Goal: Information Seeking & Learning: Find specific fact

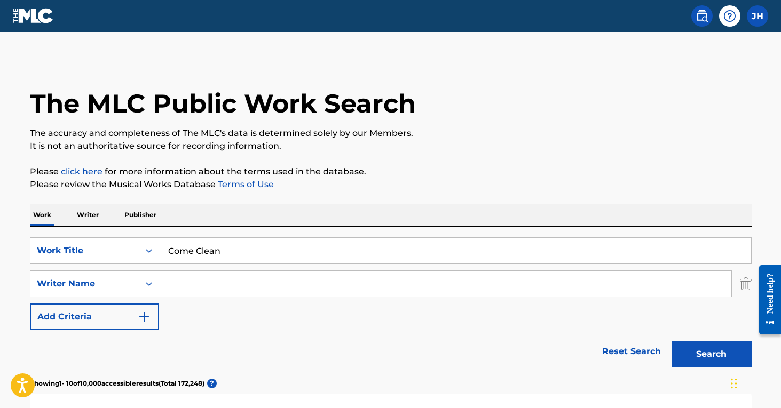
drag, startPoint x: 241, startPoint y: 249, endPoint x: 177, endPoint y: 246, distance: 63.6
click at [177, 246] on input "Come Clean" at bounding box center [455, 251] width 592 height 26
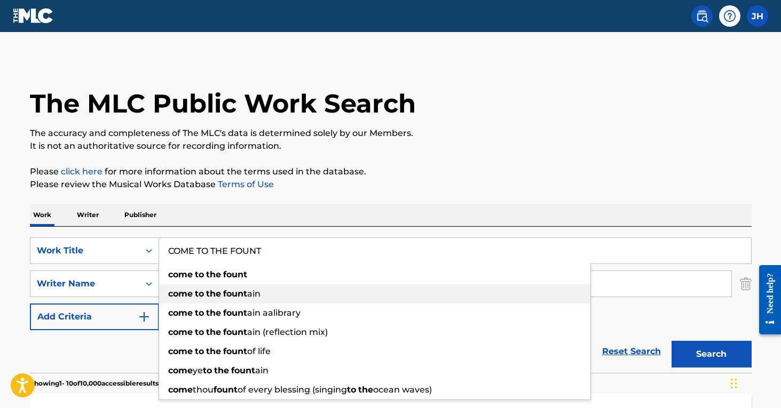
click at [209, 294] on strong "the" at bounding box center [213, 294] width 15 height 10
type input "come to the fountain"
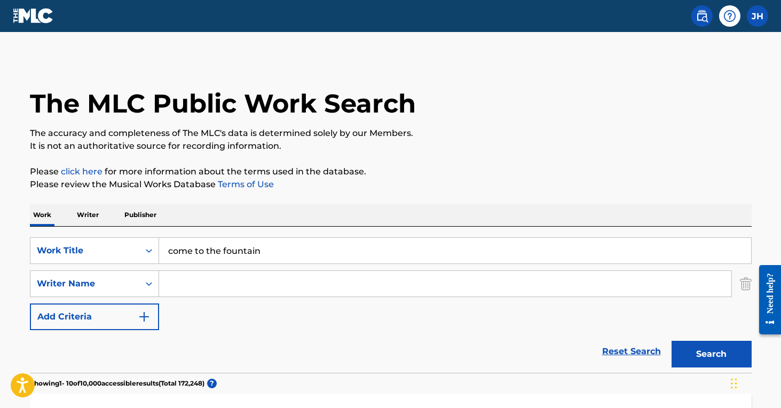
scroll to position [70, 0]
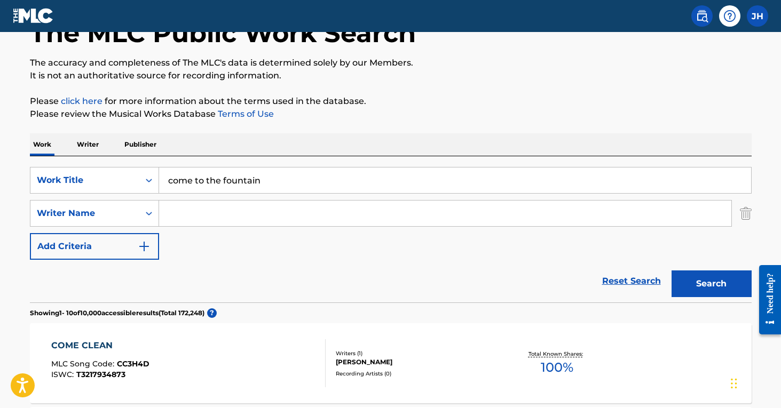
click at [711, 277] on button "Search" at bounding box center [711, 284] width 80 height 27
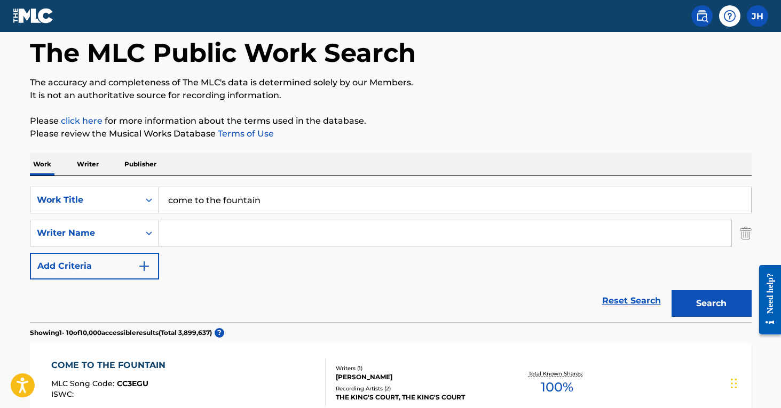
scroll to position [53, 0]
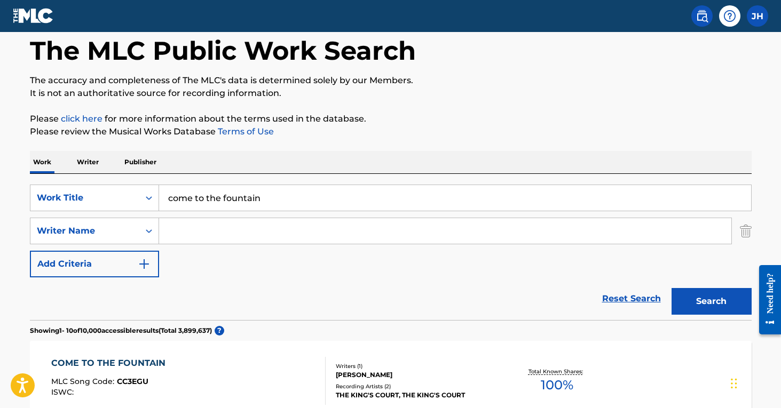
click at [422, 232] on input "Search Form" at bounding box center [445, 231] width 572 height 26
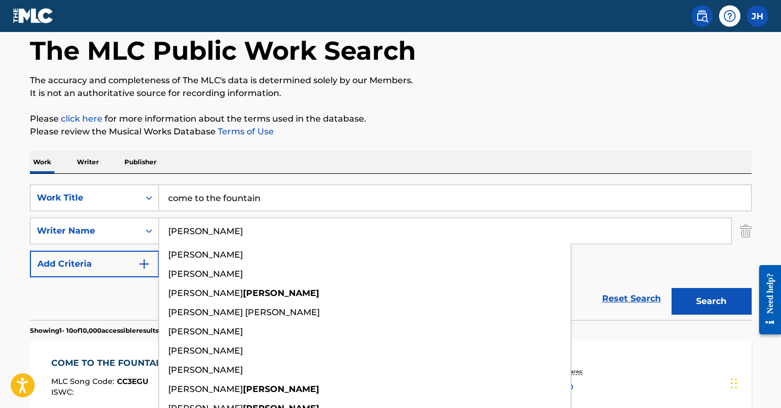
click at [711, 302] on button "Search" at bounding box center [711, 301] width 80 height 27
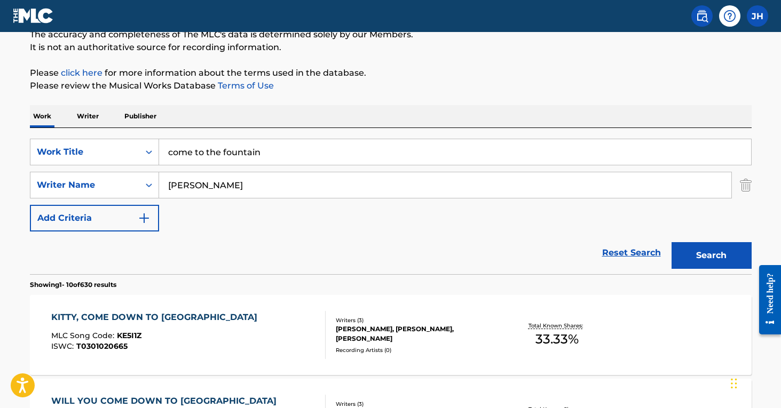
scroll to position [42, 0]
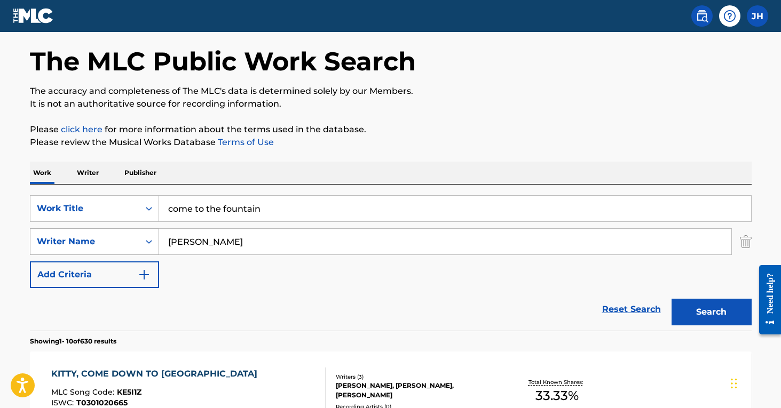
drag, startPoint x: 264, startPoint y: 250, endPoint x: 144, endPoint y: 238, distance: 120.7
click at [144, 238] on div "SearchWithCriteriae40a282a-9c03-45c3-8208-606a402eee5c Writer Name [PERSON_NAME]" at bounding box center [391, 241] width 722 height 27
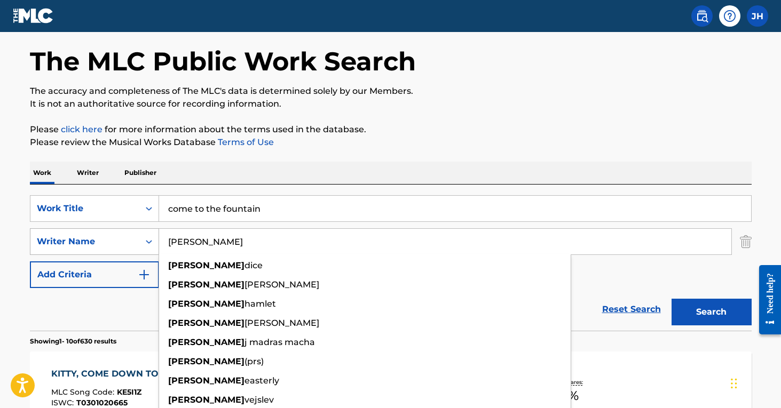
click at [711, 312] on button "Search" at bounding box center [711, 312] width 80 height 27
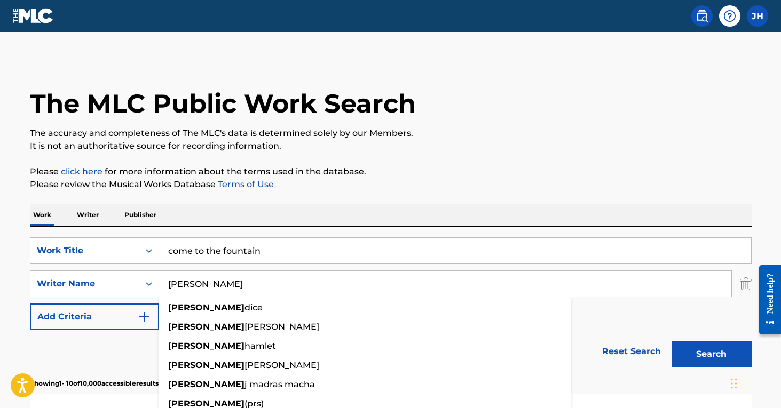
scroll to position [0, 0]
click at [619, 290] on input "[PERSON_NAME]" at bounding box center [445, 284] width 572 height 26
drag, startPoint x: 207, startPoint y: 281, endPoint x: 162, endPoint y: 268, distance: 46.6
click at [162, 271] on div "[PERSON_NAME] [PERSON_NAME] [PERSON_NAME] [PERSON_NAME] [PERSON_NAME] j madras …" at bounding box center [445, 284] width 573 height 27
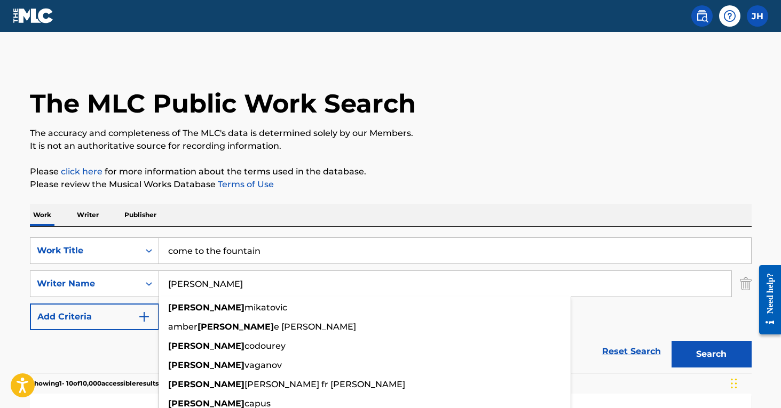
type input "[PERSON_NAME]"
click at [711, 354] on button "Search" at bounding box center [711, 354] width 80 height 27
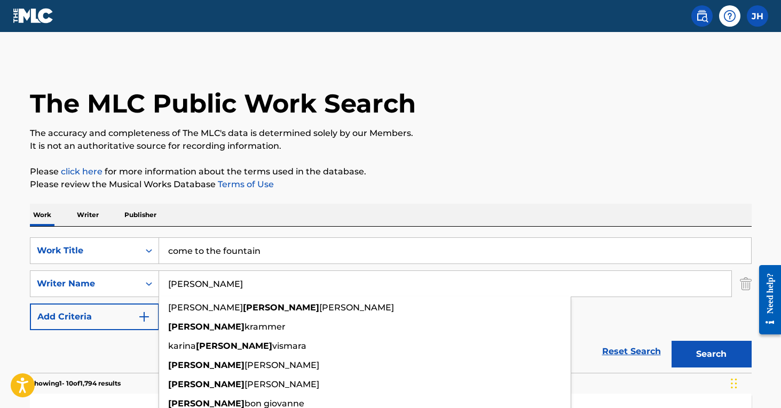
click at [747, 282] on img "Search Form" at bounding box center [746, 284] width 12 height 27
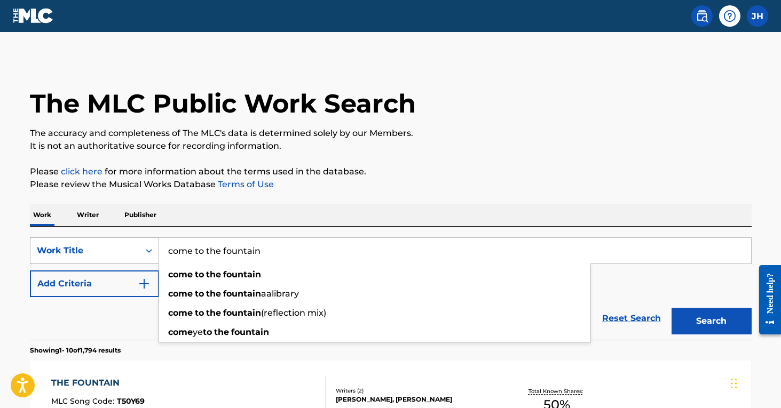
drag, startPoint x: 321, startPoint y: 253, endPoint x: 114, endPoint y: 241, distance: 208.0
click at [114, 241] on div "SearchWithCriteria97db915a-4544-459d-b42e-0a1fe874b003 Work Title come to the f…" at bounding box center [391, 251] width 722 height 27
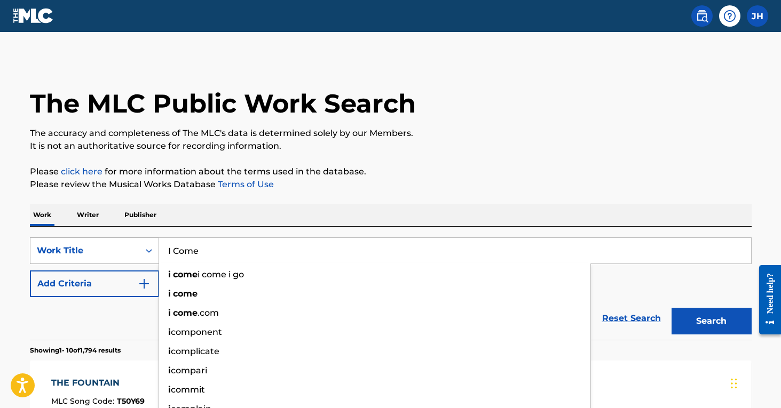
click at [711, 321] on button "Search" at bounding box center [711, 321] width 80 height 27
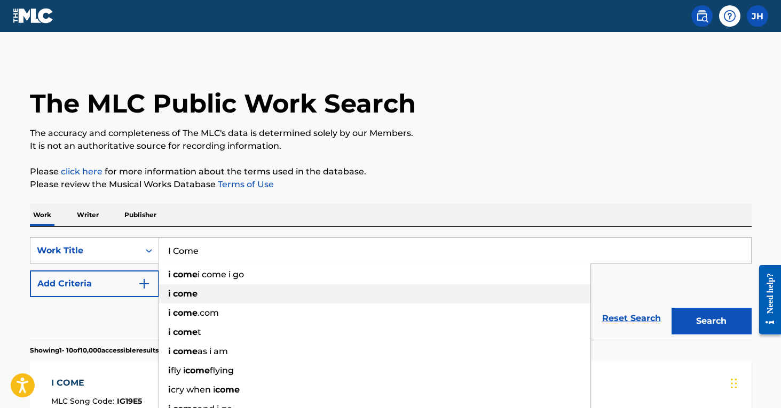
click at [171, 297] on span "Search Form" at bounding box center [172, 294] width 2 height 10
type input "i come"
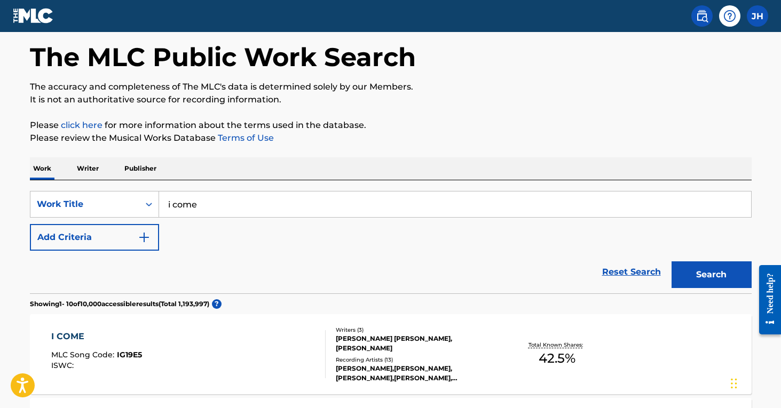
scroll to position [47, 0]
click at [143, 240] on img "Search Form" at bounding box center [144, 237] width 13 height 13
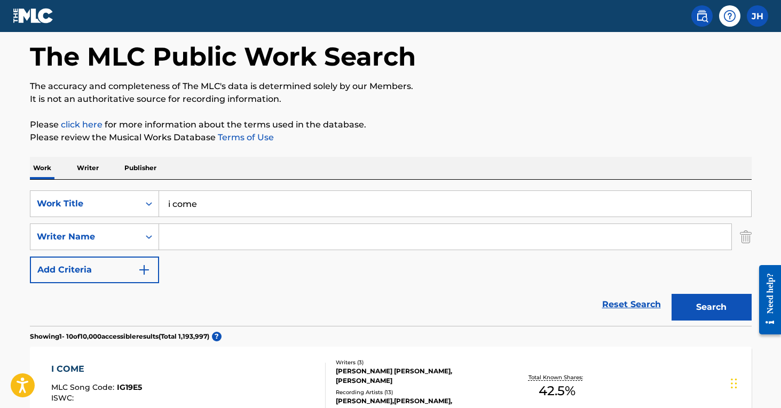
click at [239, 238] on input "Search Form" at bounding box center [445, 237] width 572 height 26
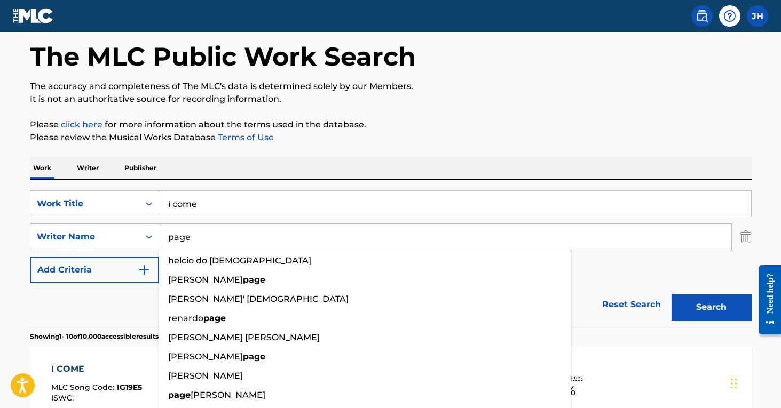
type input "page"
click at [711, 307] on button "Search" at bounding box center [711, 307] width 80 height 27
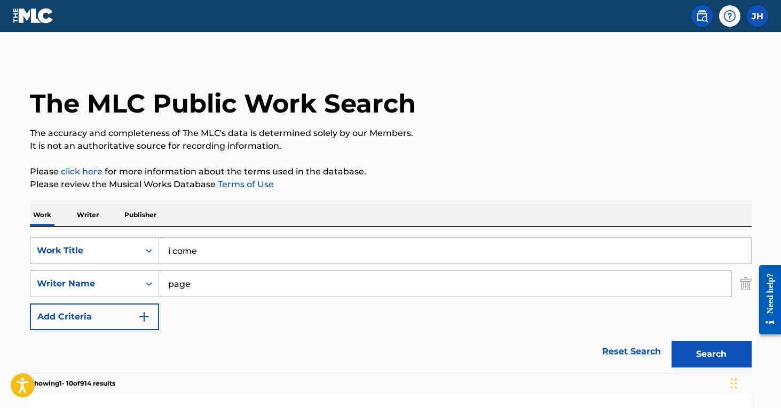
scroll to position [0, 0]
click at [749, 280] on img "Search Form" at bounding box center [746, 284] width 12 height 27
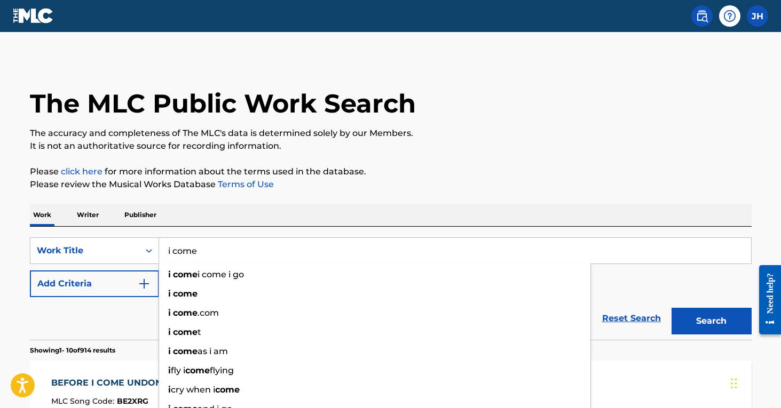
drag, startPoint x: 259, startPoint y: 251, endPoint x: 159, endPoint y: 238, distance: 101.8
click at [159, 238] on input "i come" at bounding box center [455, 251] width 592 height 26
type input "Come clean"
click at [711, 321] on button "Search" at bounding box center [711, 321] width 80 height 27
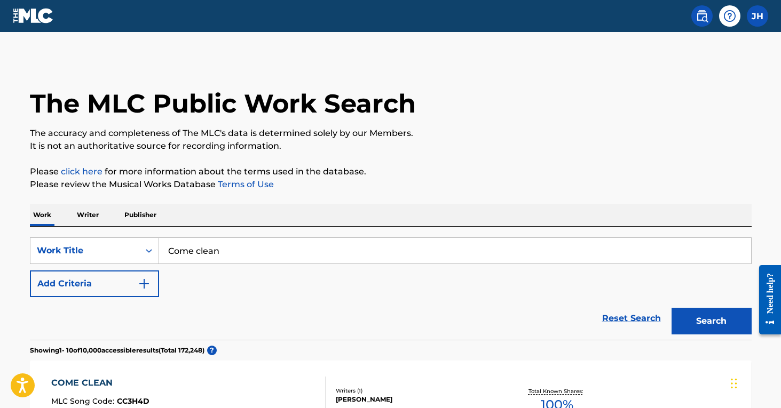
click at [147, 288] on img "Search Form" at bounding box center [144, 284] width 13 height 13
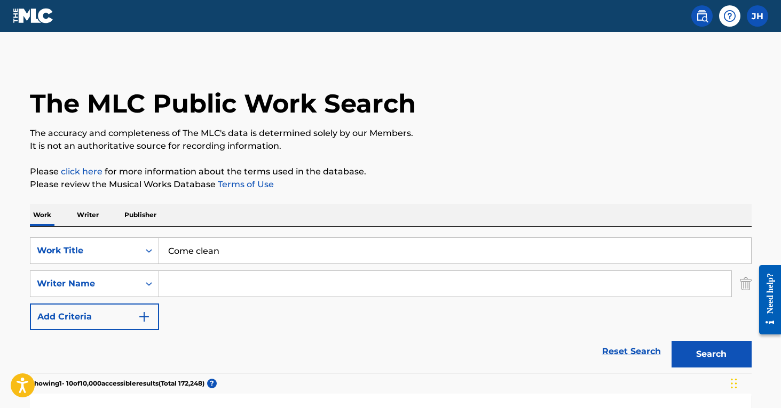
click at [172, 292] on input "Search Form" at bounding box center [445, 284] width 572 height 26
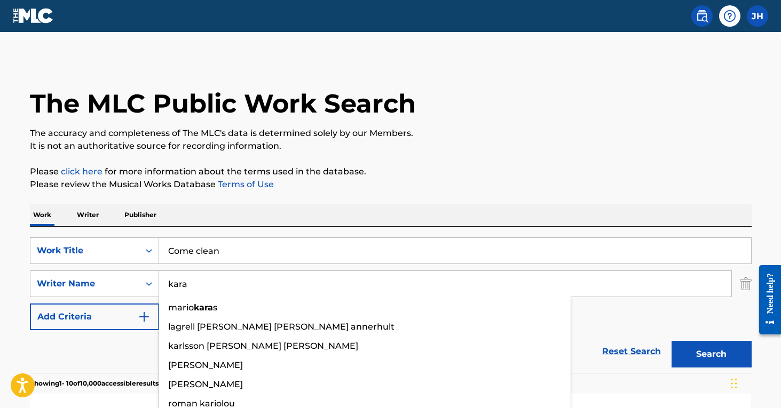
type input "kara"
click at [711, 354] on button "Search" at bounding box center [711, 354] width 80 height 27
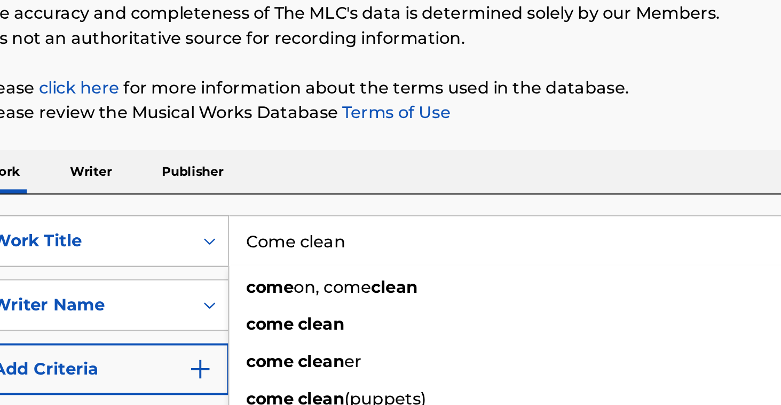
drag, startPoint x: 195, startPoint y: 124, endPoint x: 94, endPoint y: 121, distance: 101.5
click at [94, 238] on div "SearchWithCriteria97db915a-4544-459d-b42e-0a1fe874b003 Work Title Come clean co…" at bounding box center [391, 251] width 722 height 27
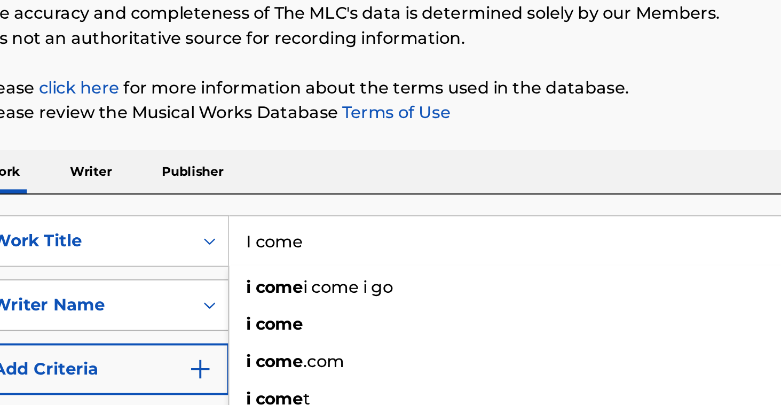
type input "I come"
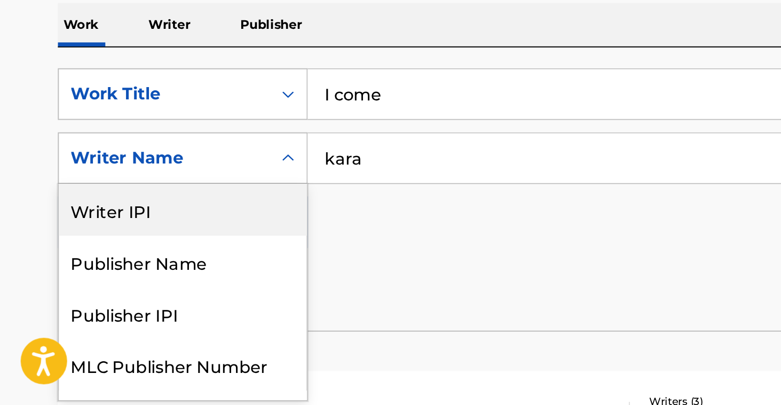
drag, startPoint x: 77, startPoint y: 162, endPoint x: 93, endPoint y: 157, distance: 17.1
click at [77, 264] on div "Writer IPI, 1 of 5. 5 results available. Use Up and Down to choose options, pre…" at bounding box center [94, 277] width 129 height 27
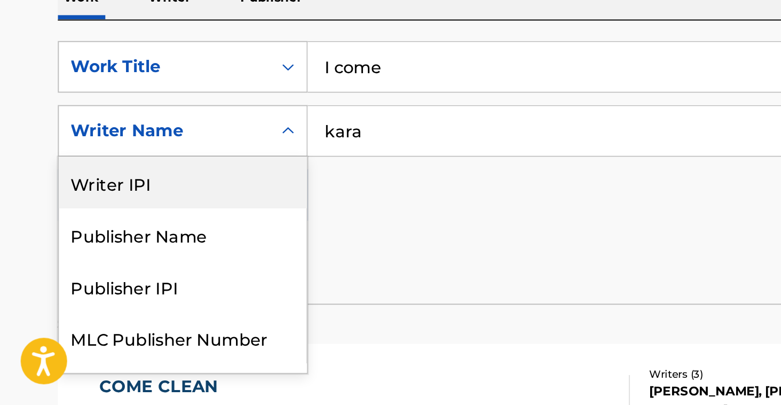
scroll to position [24, 0]
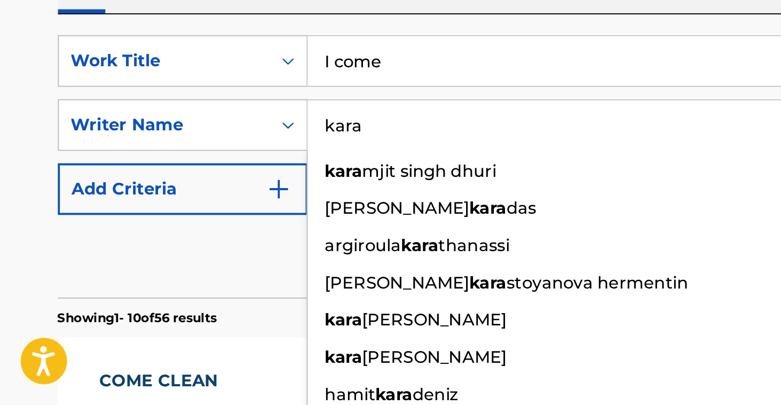
drag, startPoint x: 192, startPoint y: 64, endPoint x: 160, endPoint y: 58, distance: 33.2
click at [160, 247] on input "kara" at bounding box center [445, 260] width 572 height 26
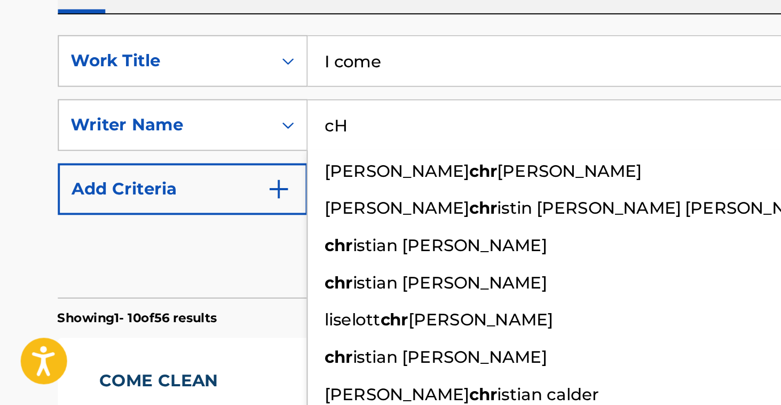
type input "c"
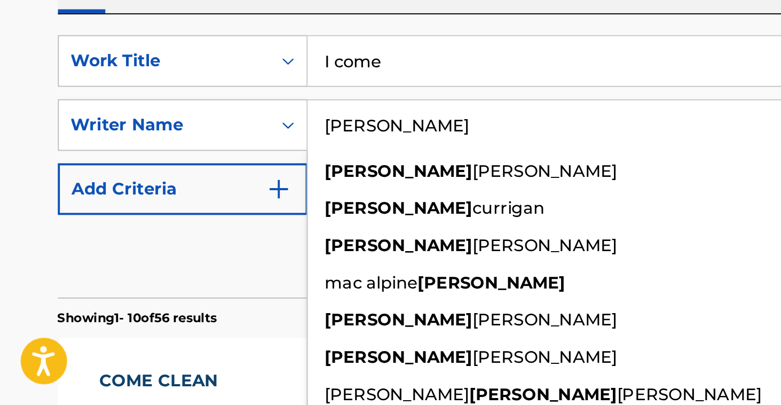
click at [711, 317] on button "Search" at bounding box center [711, 330] width 80 height 27
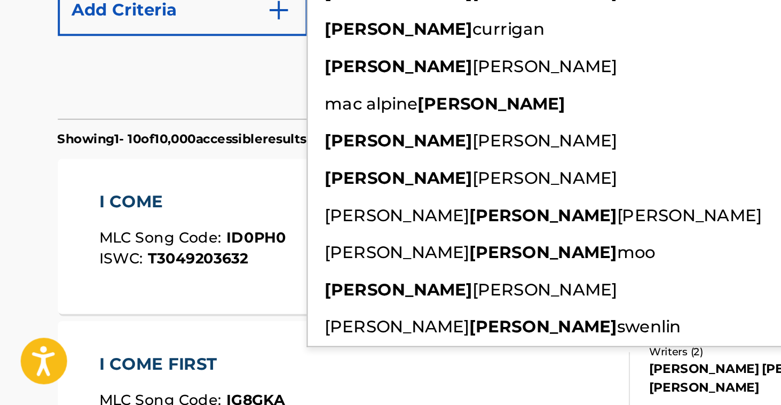
scroll to position [117, 0]
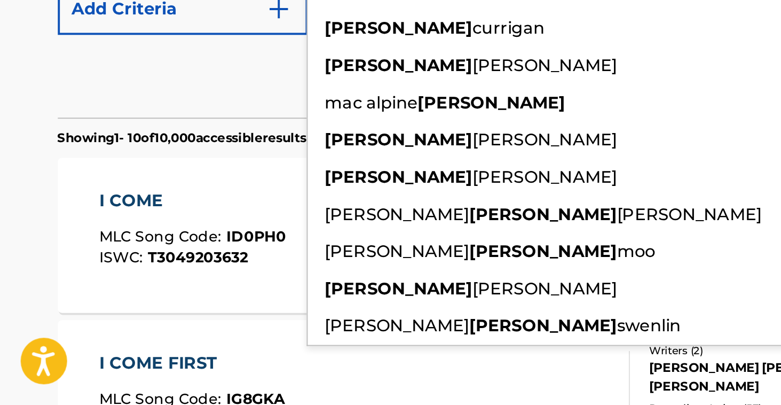
type input "[PERSON_NAME]"
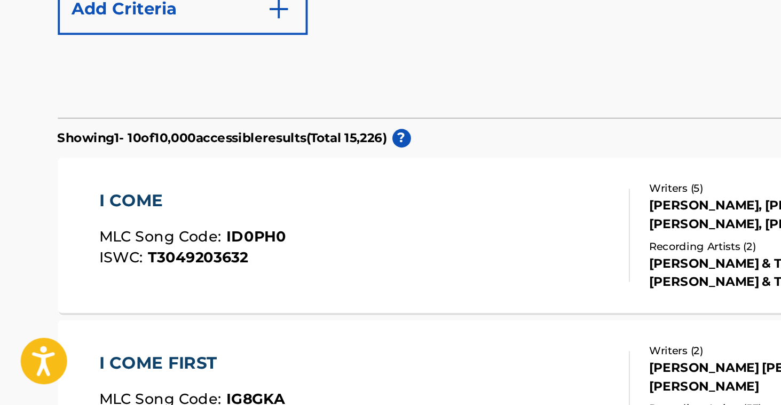
click at [92, 277] on div "I COME MLC Song Code : ID0PH0 ISWC : T3049203632 Writers ( 5 ) [PERSON_NAME], […" at bounding box center [391, 317] width 722 height 80
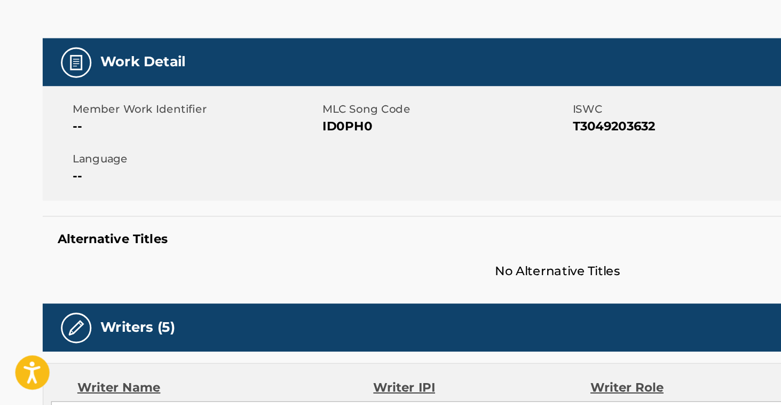
scroll to position [42, 0]
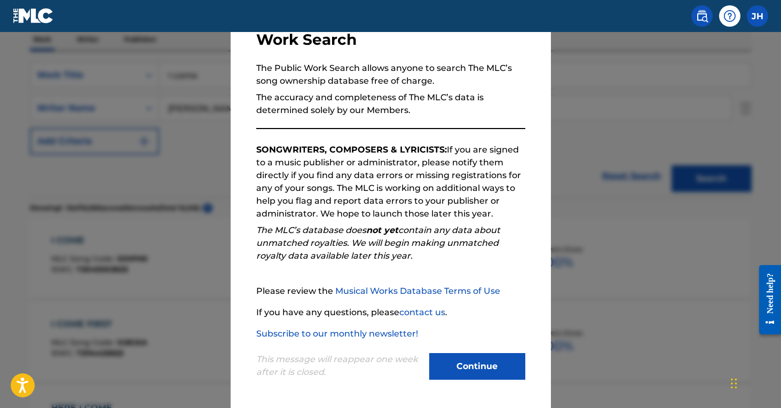
scroll to position [80, 0]
click at [464, 374] on button "Continue" at bounding box center [477, 366] width 96 height 27
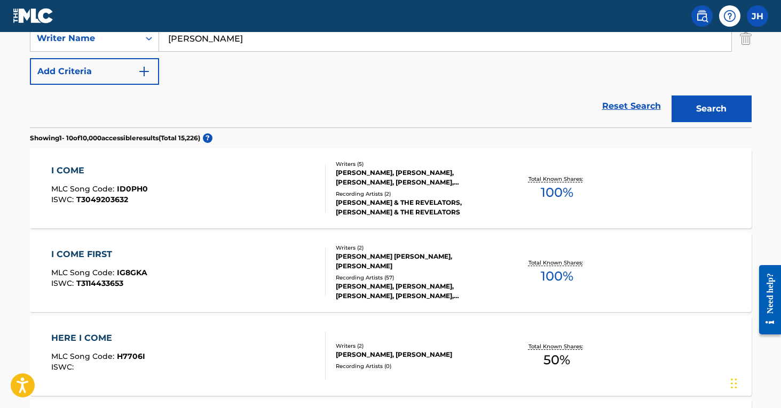
scroll to position [236, 0]
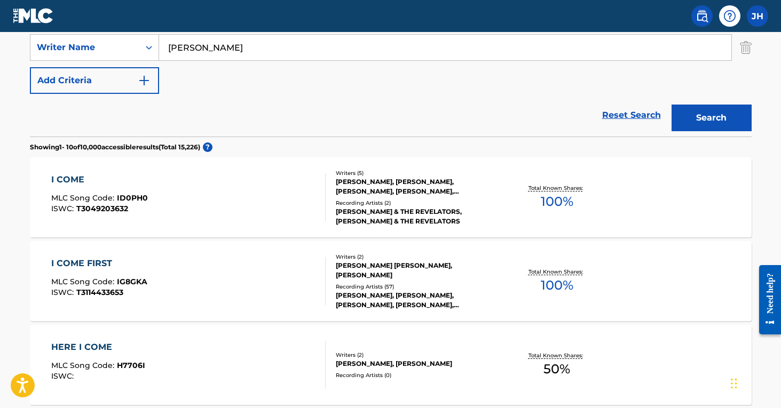
click at [285, 47] on input "[PERSON_NAME]" at bounding box center [445, 48] width 572 height 26
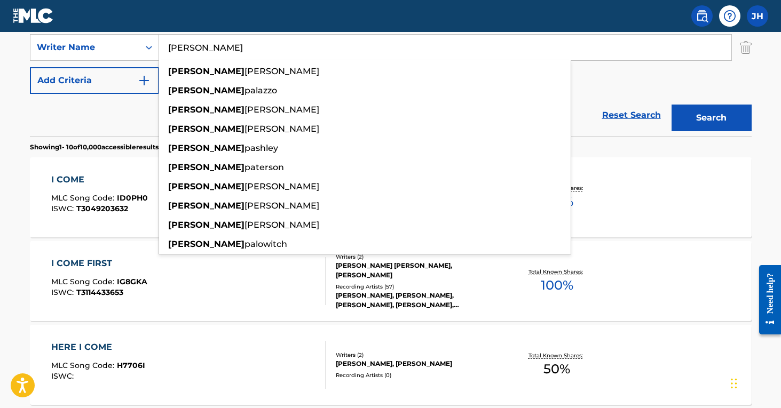
type input "[PERSON_NAME]"
click at [711, 118] on button "Search" at bounding box center [711, 118] width 80 height 27
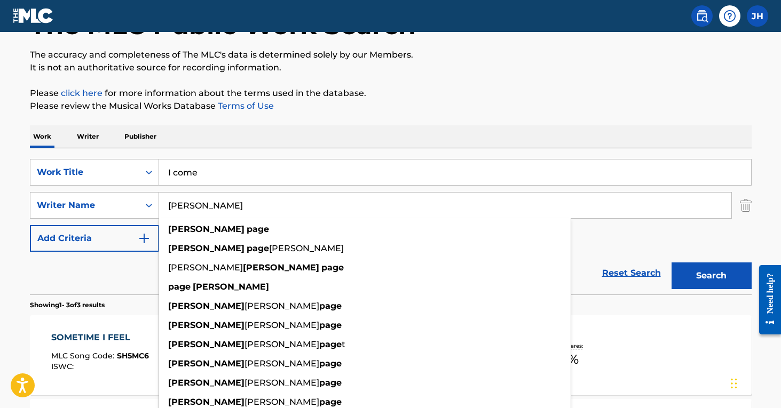
scroll to position [79, 0]
